Goal: Task Accomplishment & Management: Complete application form

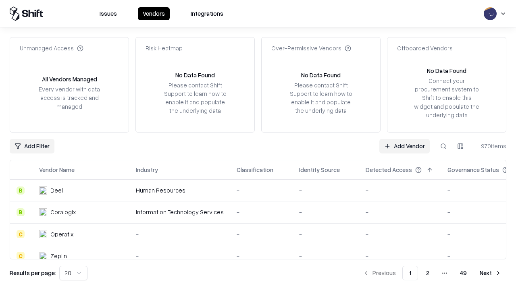
click at [405, 146] on link "Add Vendor" at bounding box center [405, 146] width 50 height 15
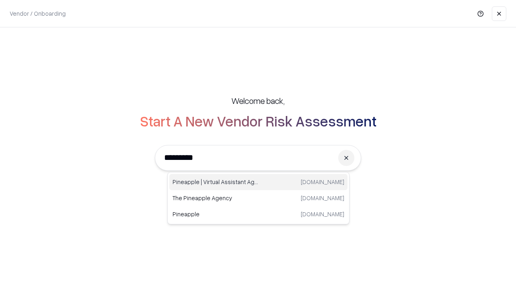
click at [259, 182] on div "Pineapple | Virtual Assistant Agency trypineapple.com" at bounding box center [258, 182] width 178 height 16
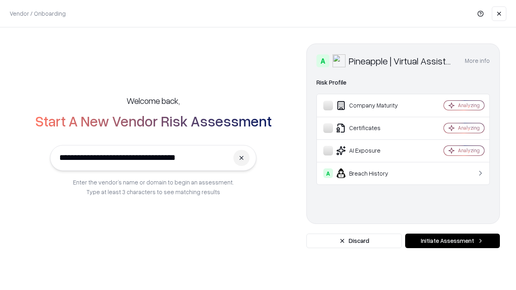
type input "**********"
click at [453, 241] on button "Initiate Assessment" at bounding box center [452, 241] width 95 height 15
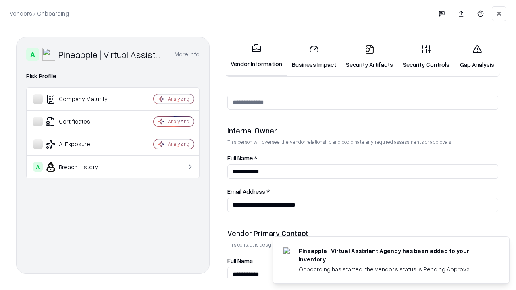
scroll to position [418, 0]
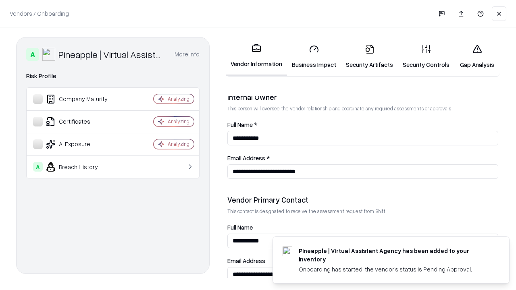
click at [314, 56] on link "Business Impact" at bounding box center [314, 57] width 54 height 38
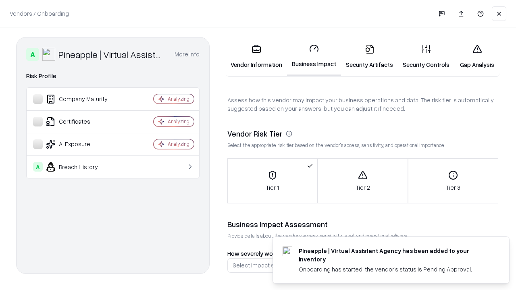
click at [370, 56] on link "Security Artifacts" at bounding box center [369, 57] width 57 height 38
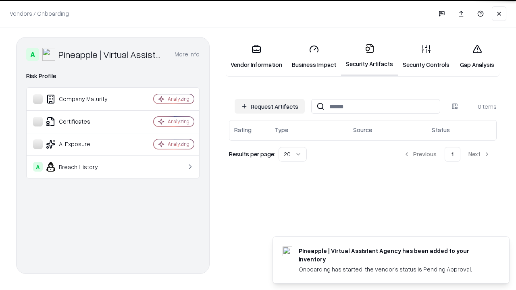
click at [270, 107] on button "Request Artifacts" at bounding box center [270, 106] width 70 height 15
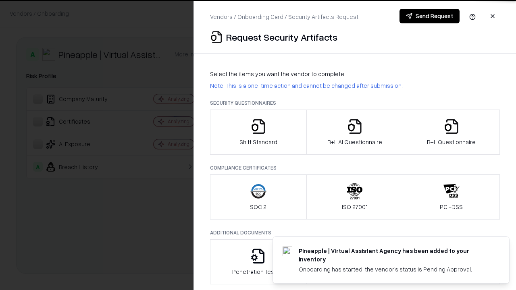
click at [258, 132] on icon "button" at bounding box center [259, 127] width 16 height 16
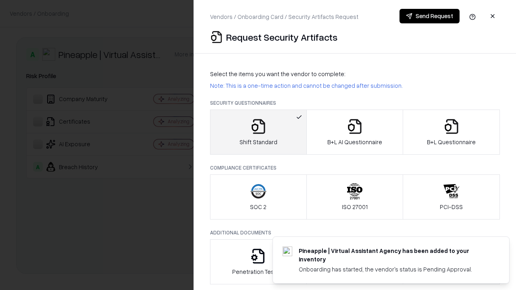
click at [430, 16] on button "Send Request" at bounding box center [430, 16] width 60 height 15
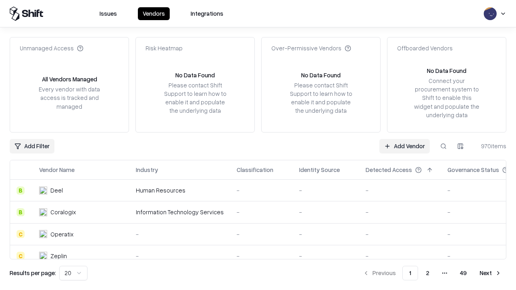
click at [444, 146] on button at bounding box center [444, 146] width 15 height 15
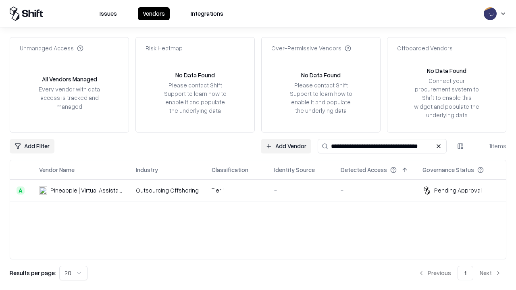
type input "**********"
click at [263, 190] on td "Tier 1" at bounding box center [236, 191] width 63 height 22
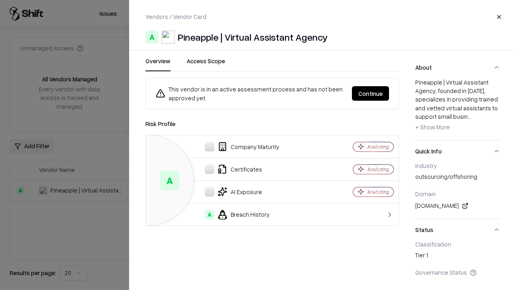
click at [371, 94] on button "Continue" at bounding box center [370, 93] width 37 height 15
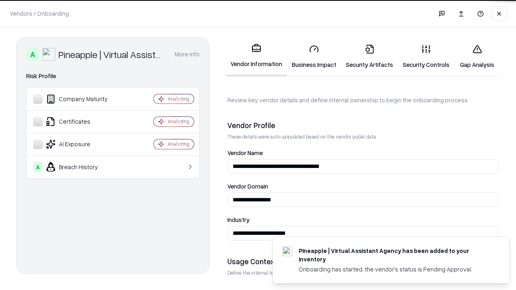
click at [370, 56] on link "Security Artifacts" at bounding box center [369, 57] width 57 height 38
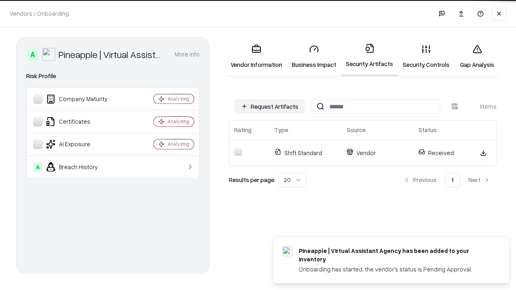
click at [426, 56] on link "Security Controls" at bounding box center [426, 57] width 56 height 38
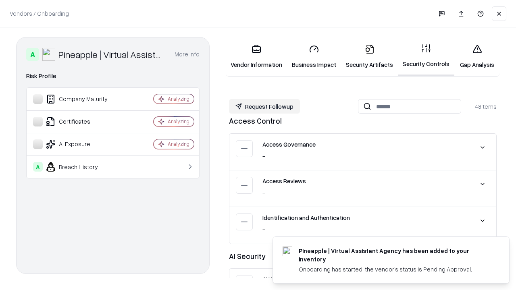
click at [265, 106] on button "Request Followup" at bounding box center [264, 106] width 71 height 15
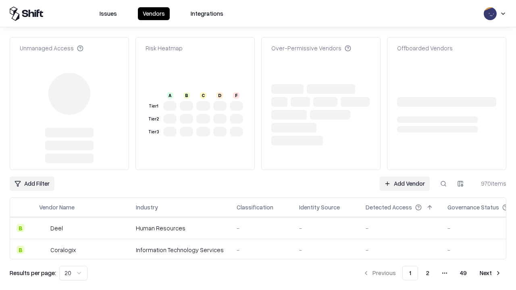
click at [405, 177] on link "Add Vendor" at bounding box center [405, 184] width 50 height 15
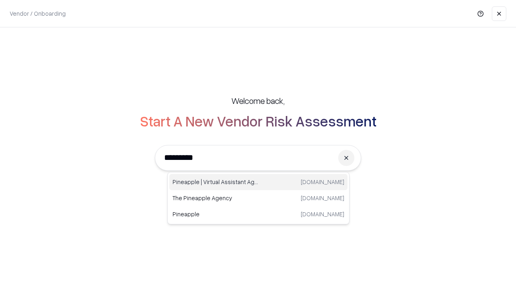
click at [259, 182] on div "Pineapple | Virtual Assistant Agency [DOMAIN_NAME]" at bounding box center [258, 182] width 178 height 16
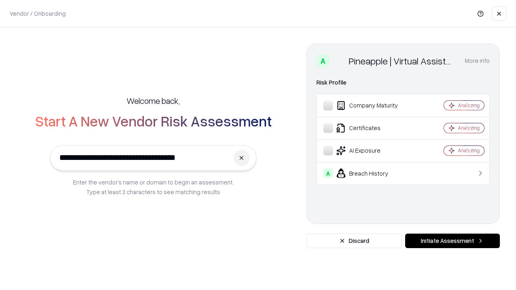
type input "**********"
click at [453, 241] on button "Initiate Assessment" at bounding box center [452, 241] width 95 height 15
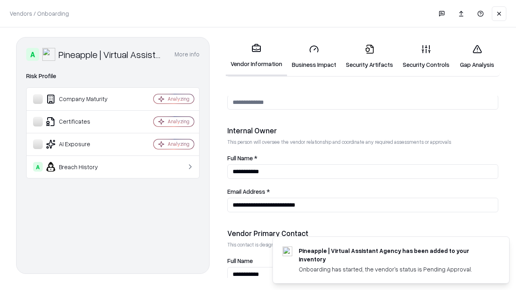
scroll to position [418, 0]
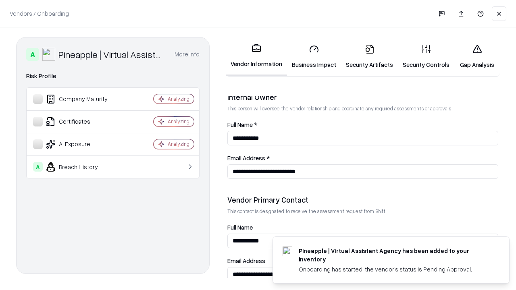
click at [477, 56] on link "Gap Analysis" at bounding box center [478, 57] width 46 height 38
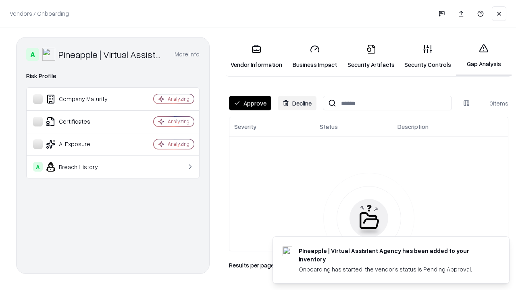
click at [250, 103] on button "Approve" at bounding box center [250, 103] width 42 height 15
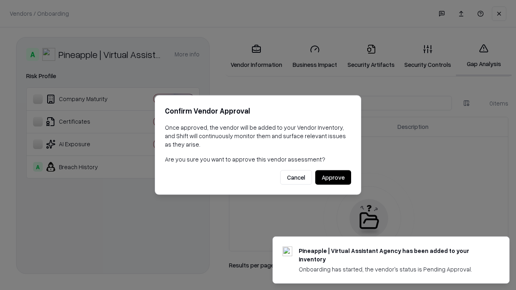
click at [333, 178] on button "Approve" at bounding box center [333, 178] width 36 height 15
